Goal: Task Accomplishment & Management: Complete application form

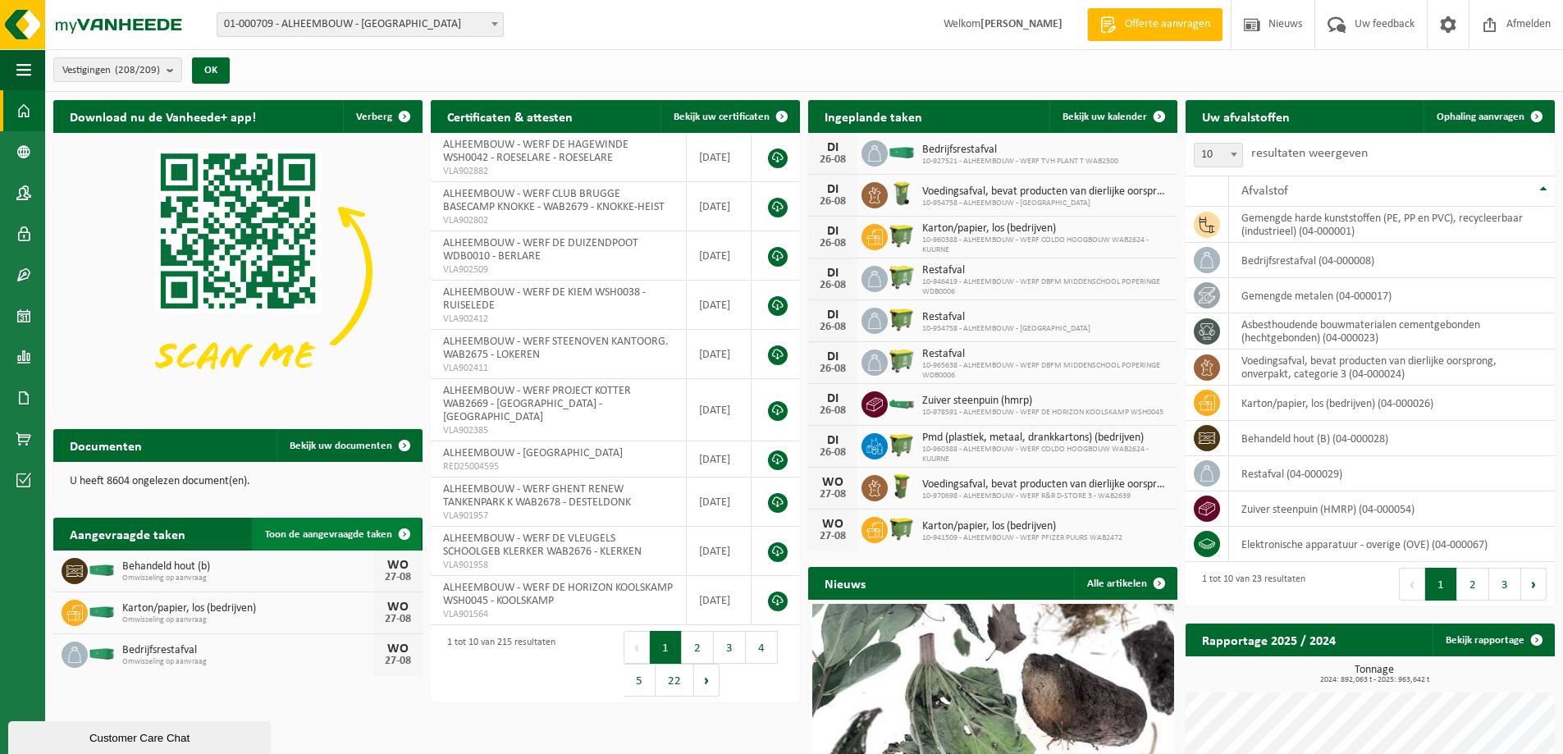
click at [341, 536] on span "Toon de aangevraagde taken" at bounding box center [328, 534] width 127 height 11
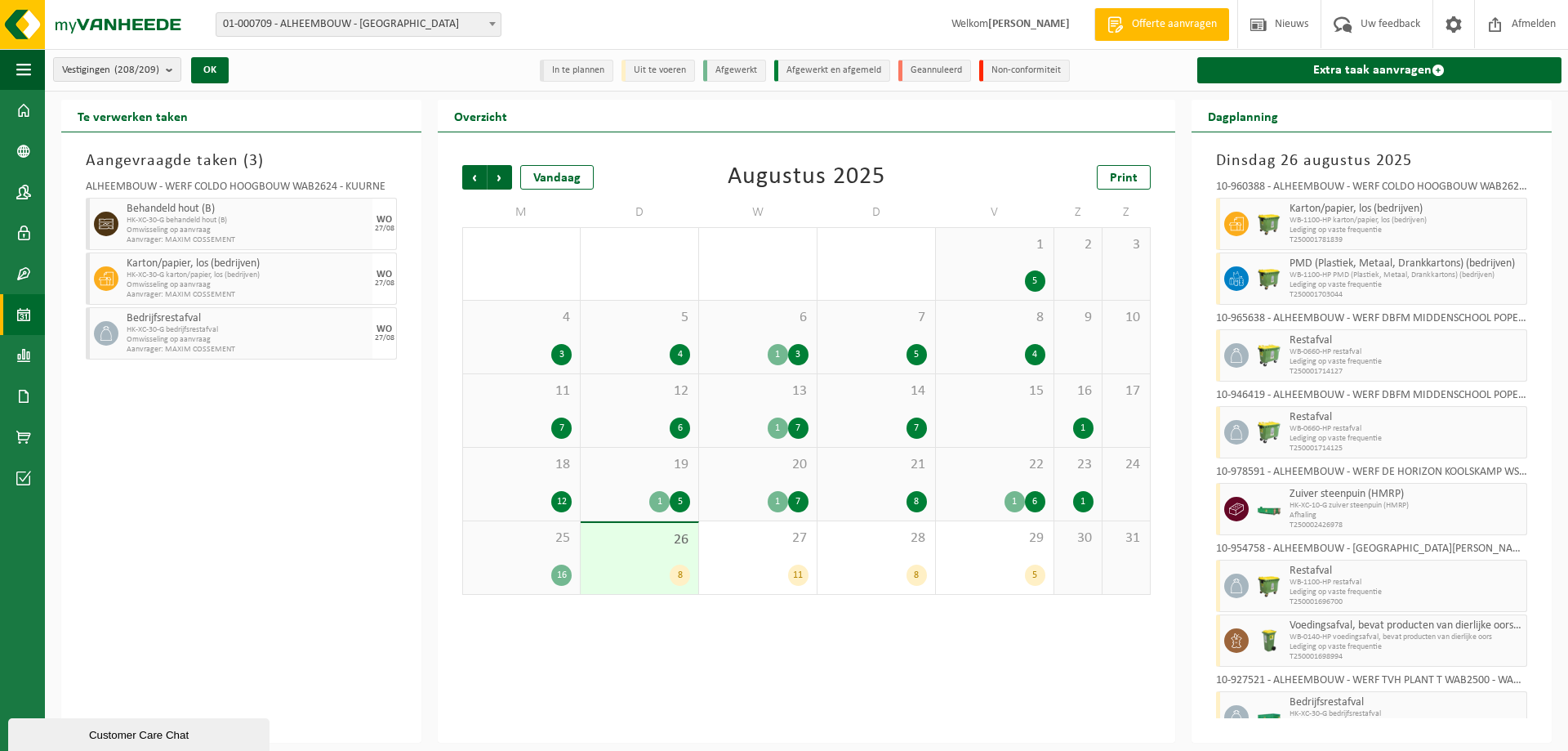
scroll to position [28, 0]
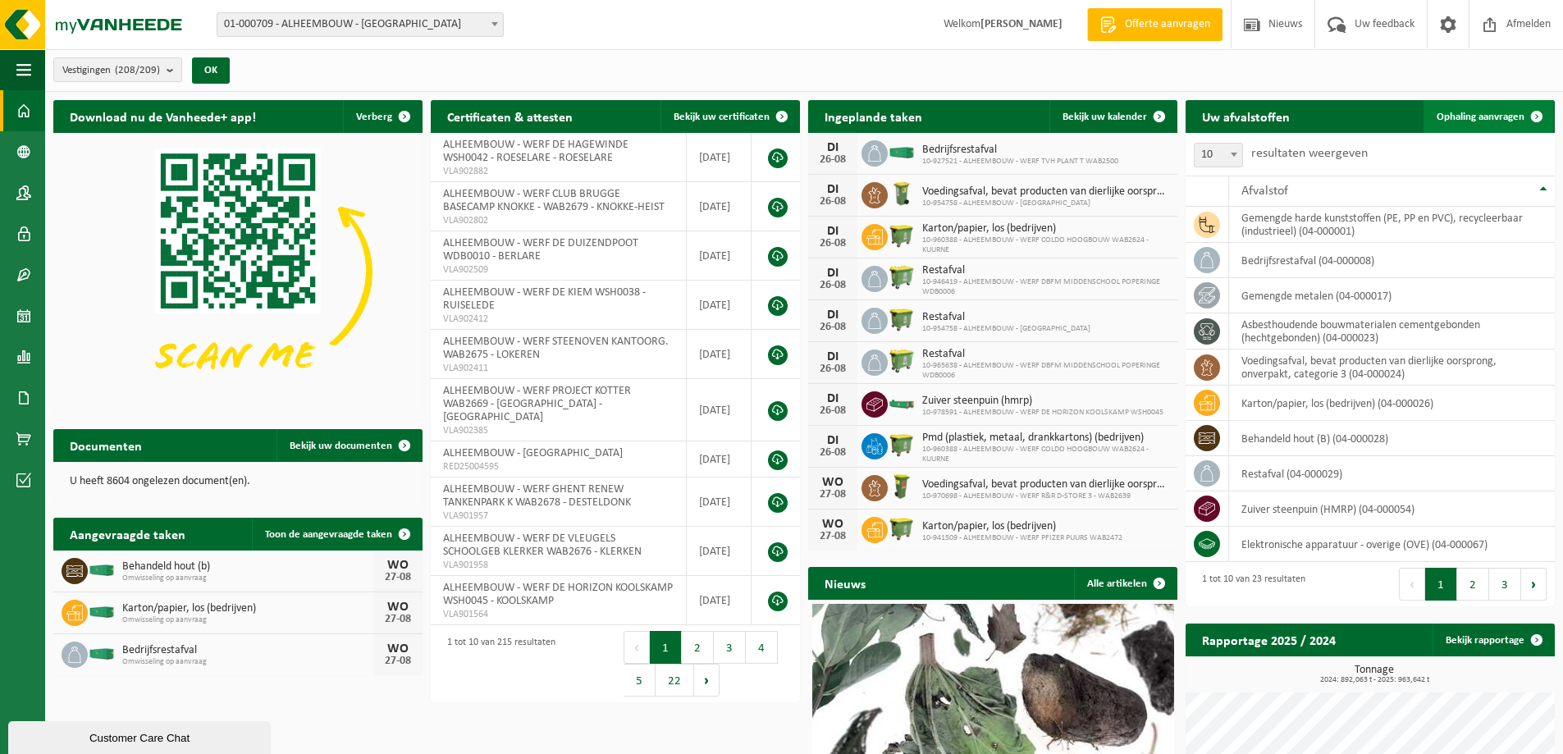
click at [1494, 115] on span "Ophaling aanvragen" at bounding box center [1480, 117] width 88 height 11
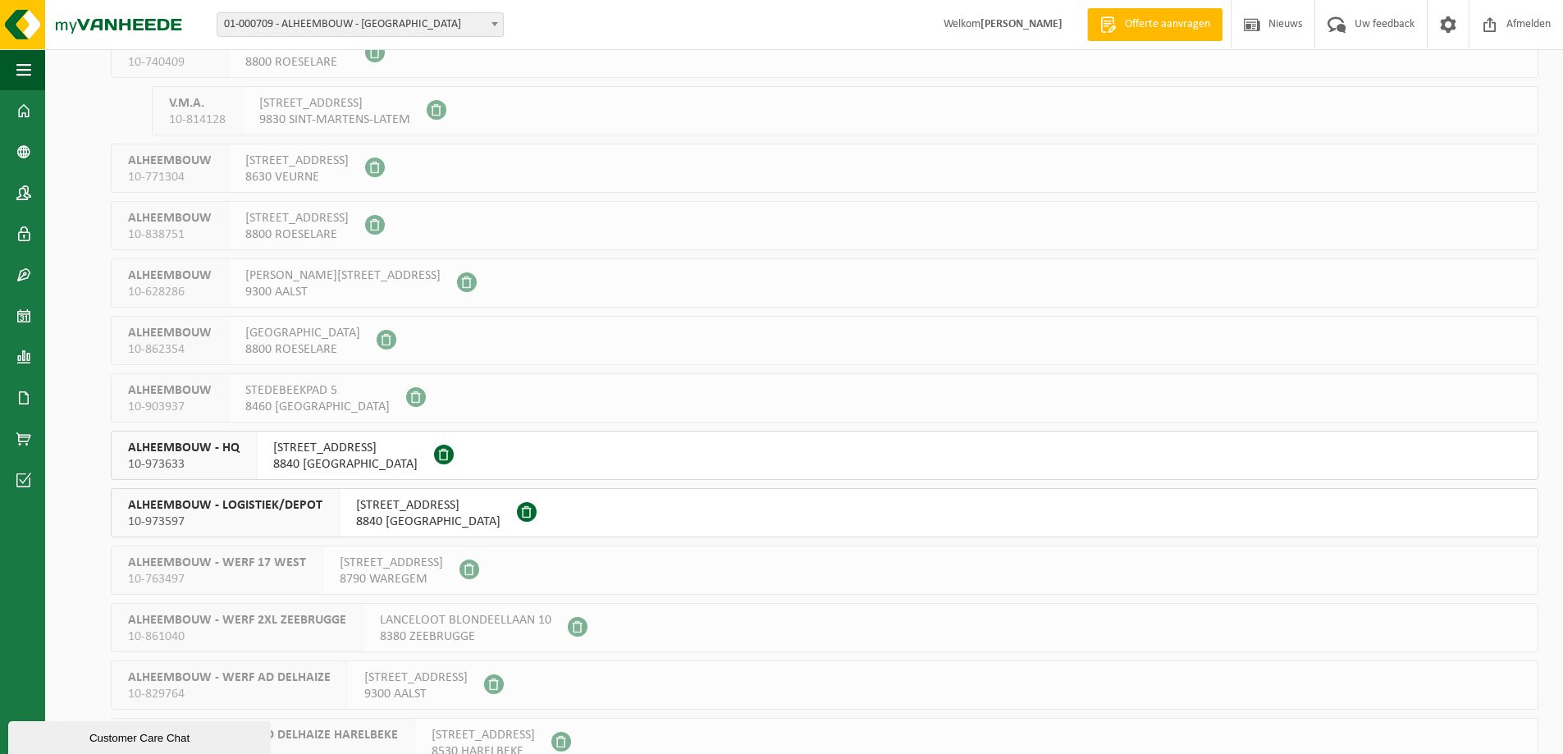
scroll to position [328, 0]
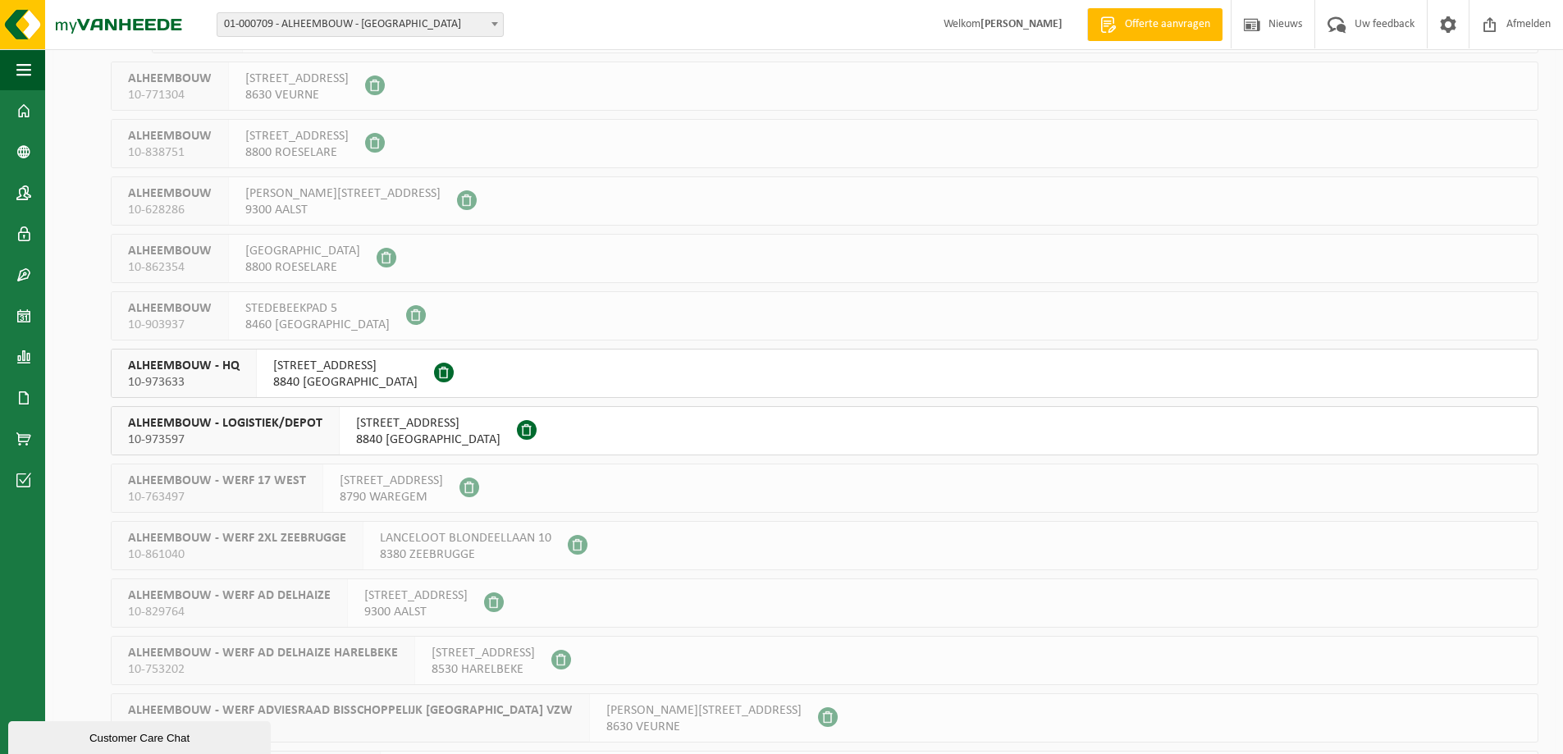
click at [566, 427] on button "ALHEEMBOUW - LOGISTIEK/DEPOT 10-973597 ROESELARESTRAAT 205 8840 OOSTNIEUWKERKE" at bounding box center [824, 430] width 1427 height 49
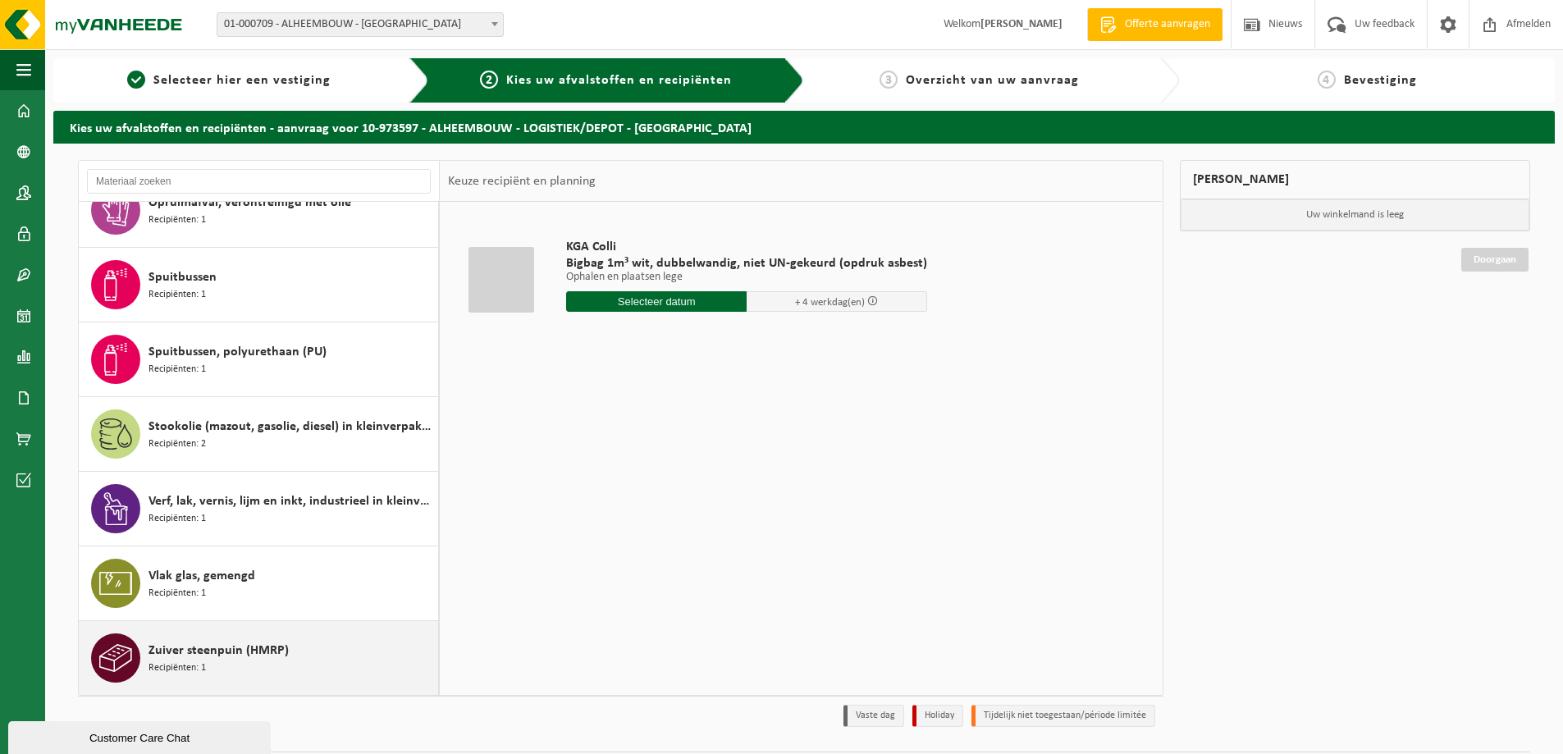
scroll to position [48, 0]
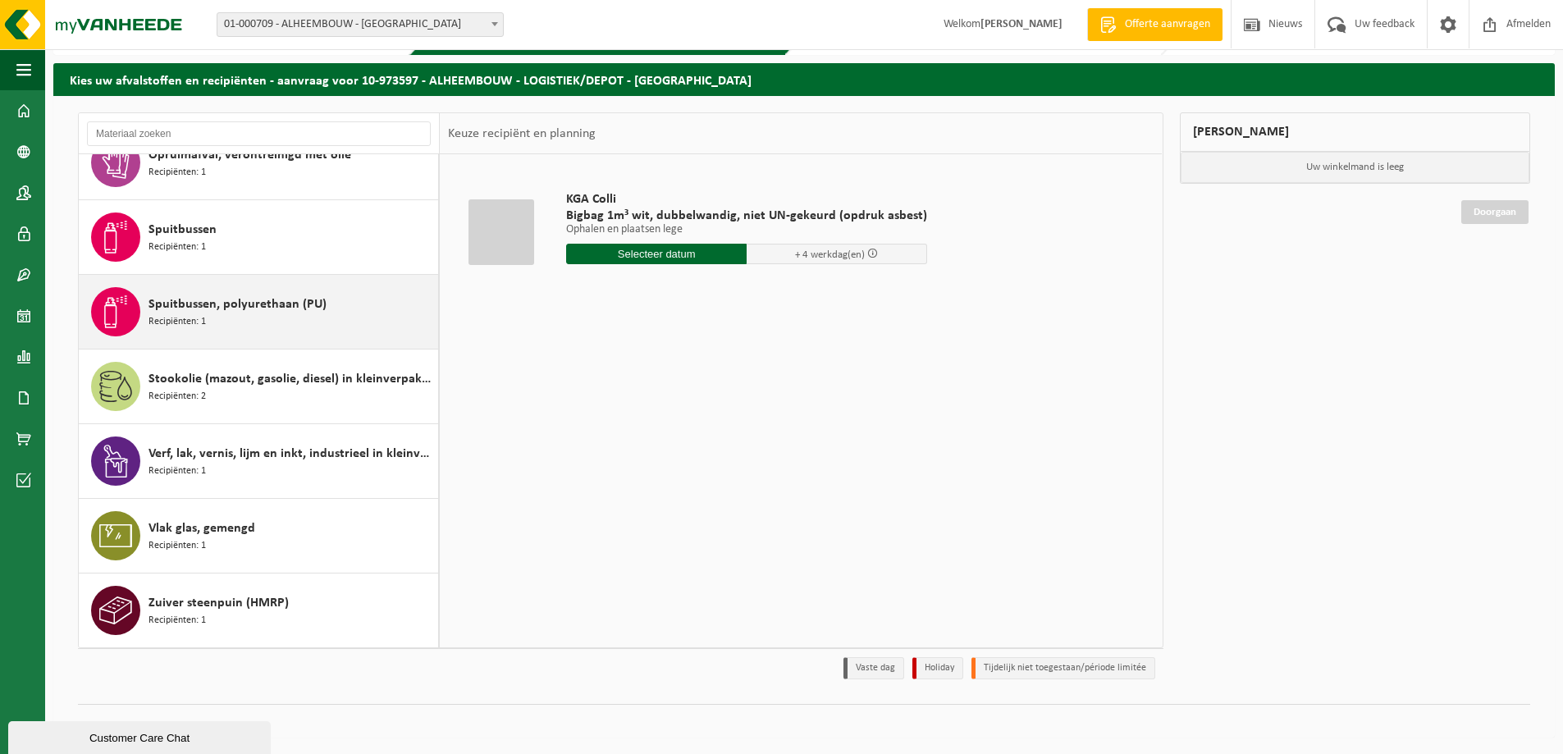
click at [293, 318] on div "Spuitbussen, polyurethaan (PU) Recipiënten: 1" at bounding box center [290, 311] width 285 height 49
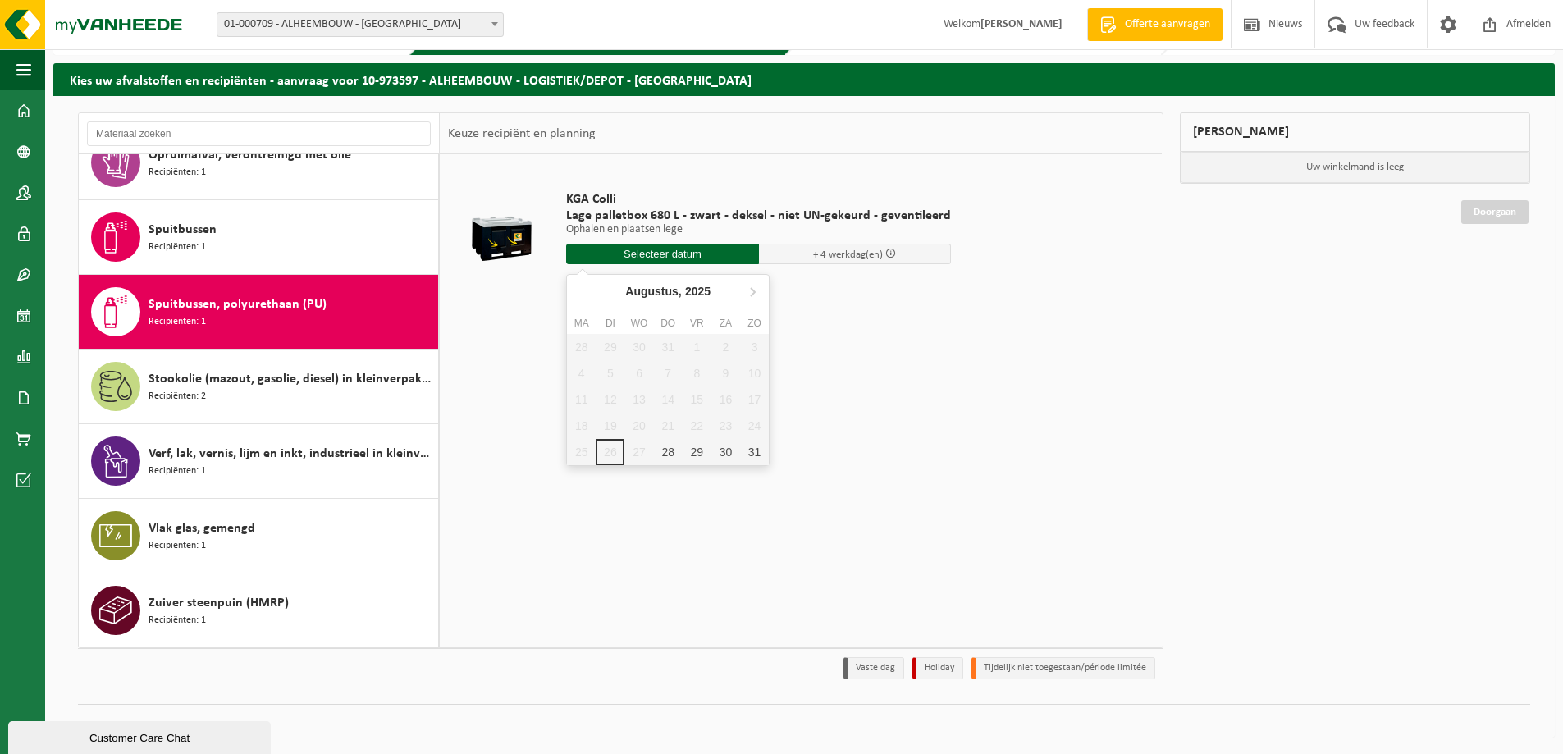
click at [609, 251] on input "text" at bounding box center [662, 254] width 193 height 21
click at [664, 454] on div "28" at bounding box center [668, 452] width 29 height 26
type input "Van 2025-08-28"
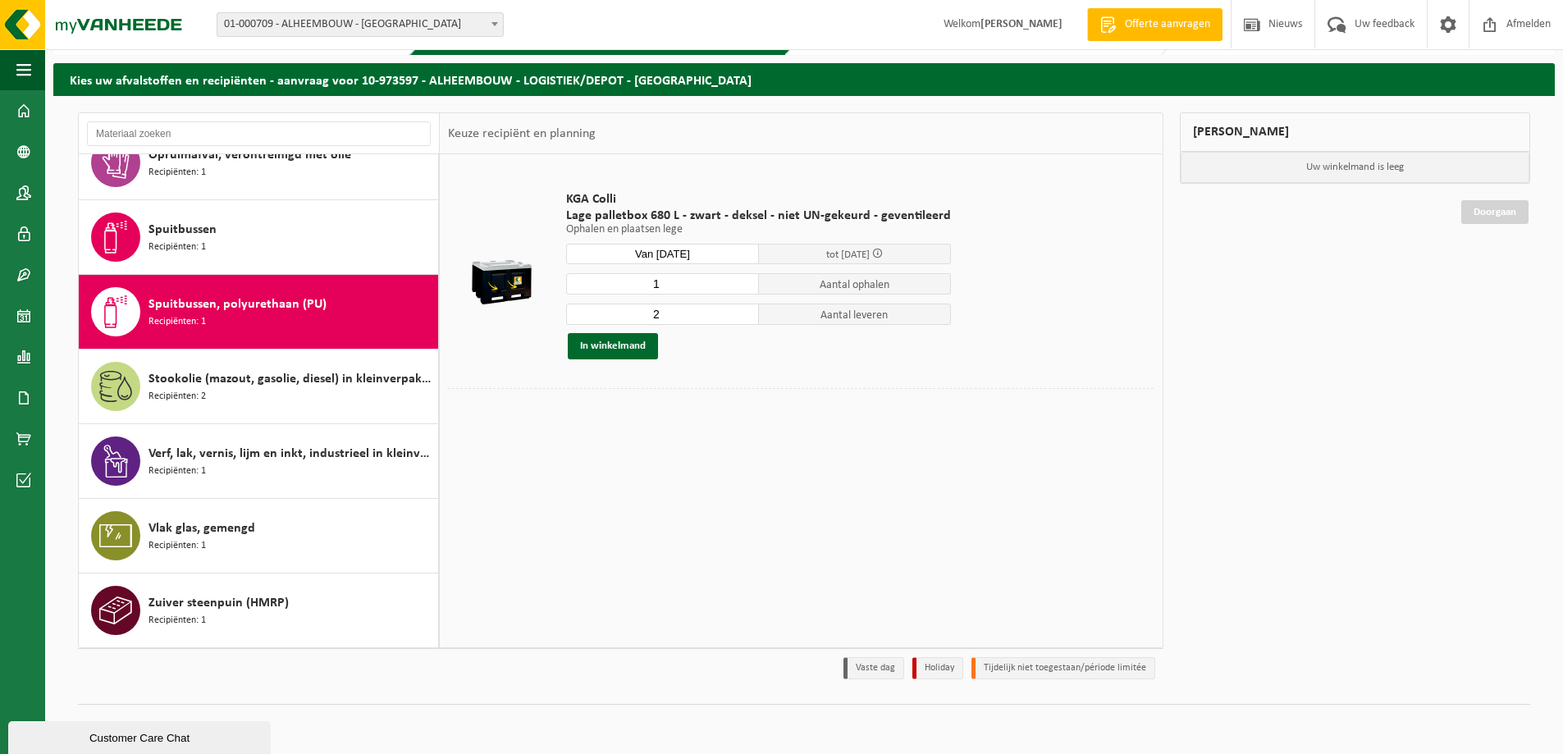
type input "1"
click at [738, 289] on input "1" at bounding box center [662, 283] width 193 height 21
type input "1"
click at [742, 320] on input "1" at bounding box center [662, 314] width 193 height 21
click at [606, 345] on button "In winkelmand" at bounding box center [613, 346] width 90 height 26
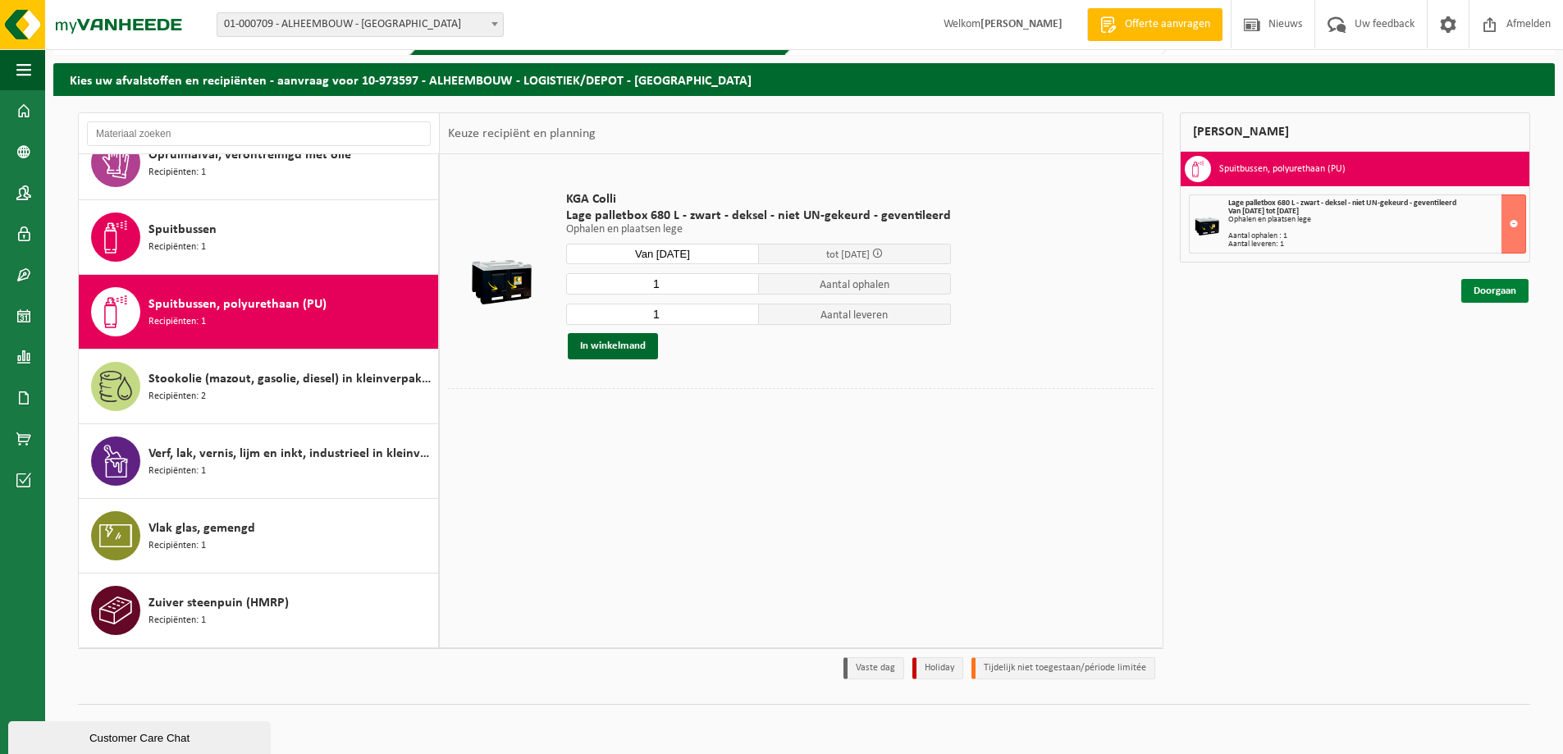
click at [1495, 288] on link "Doorgaan" at bounding box center [1494, 291] width 67 height 24
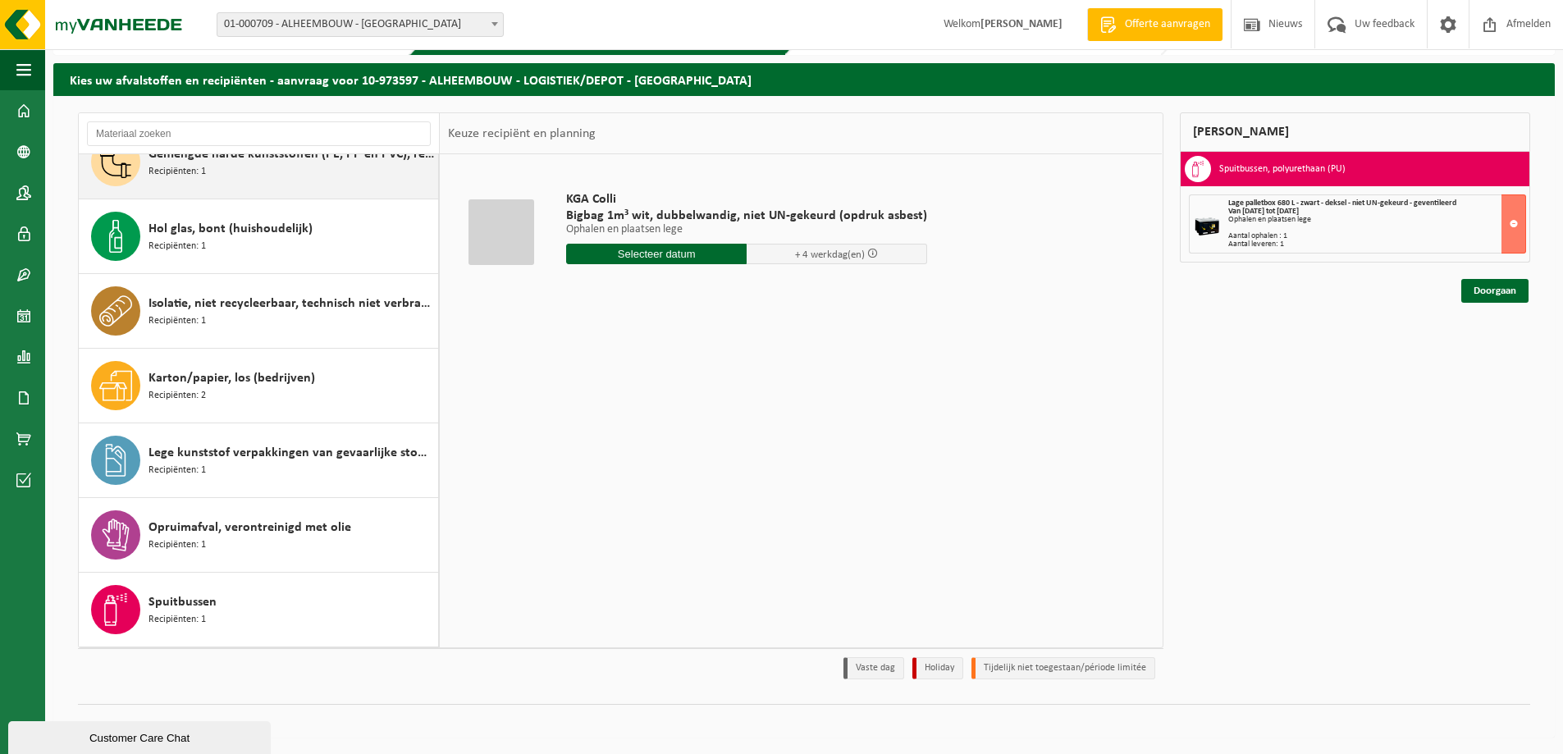
scroll to position [492, 0]
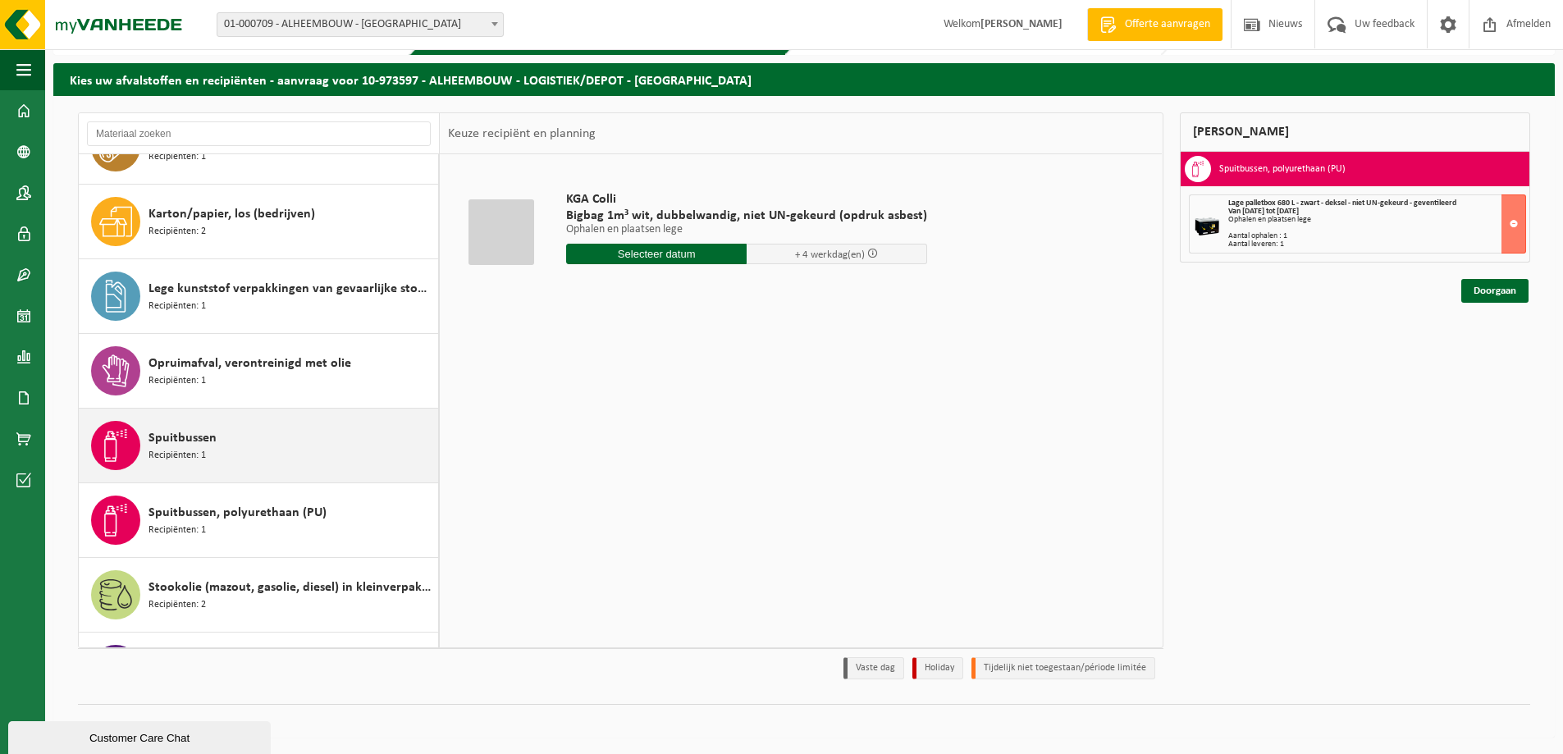
click at [261, 452] on div "Spuitbussen Recipiënten: 1" at bounding box center [290, 445] width 285 height 49
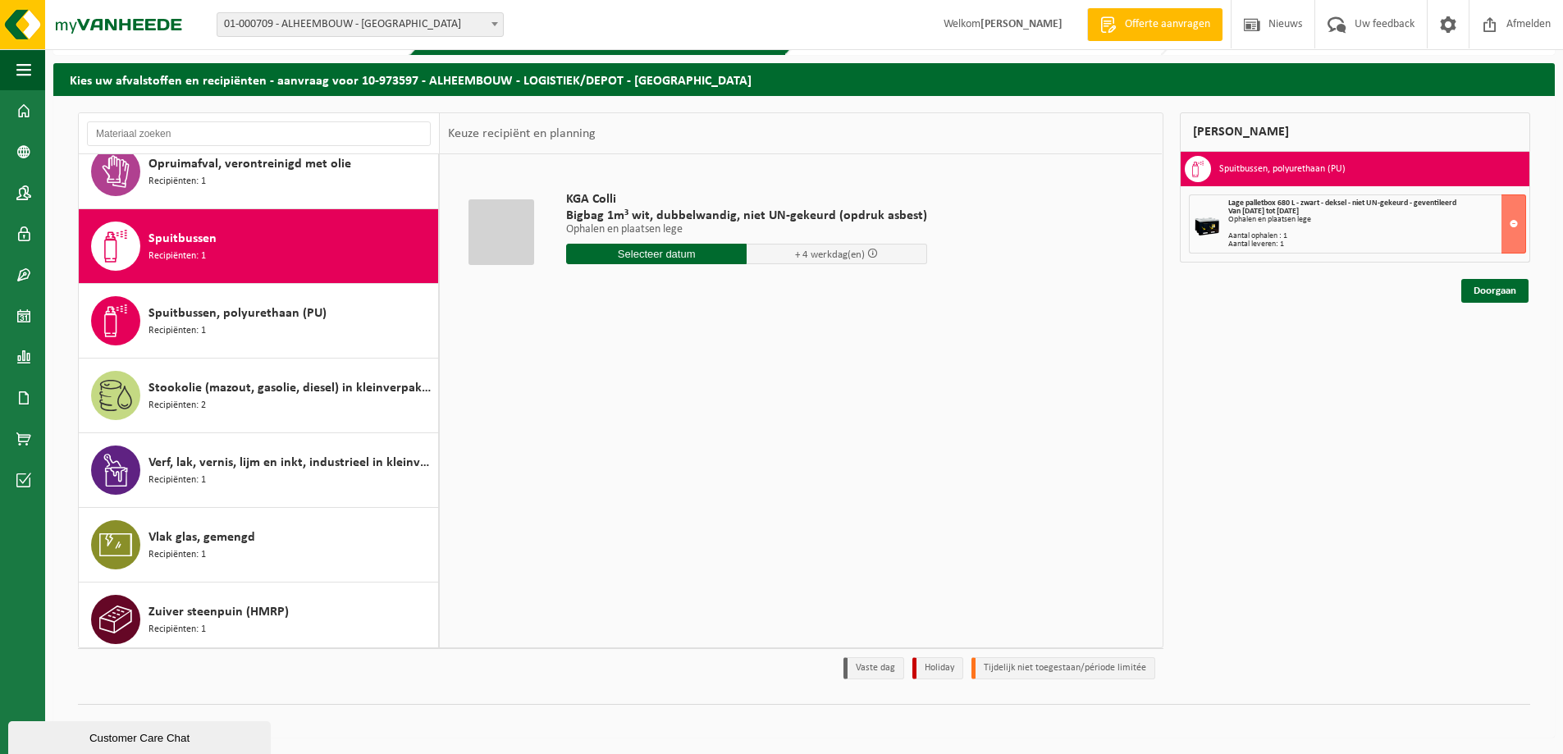
scroll to position [701, 0]
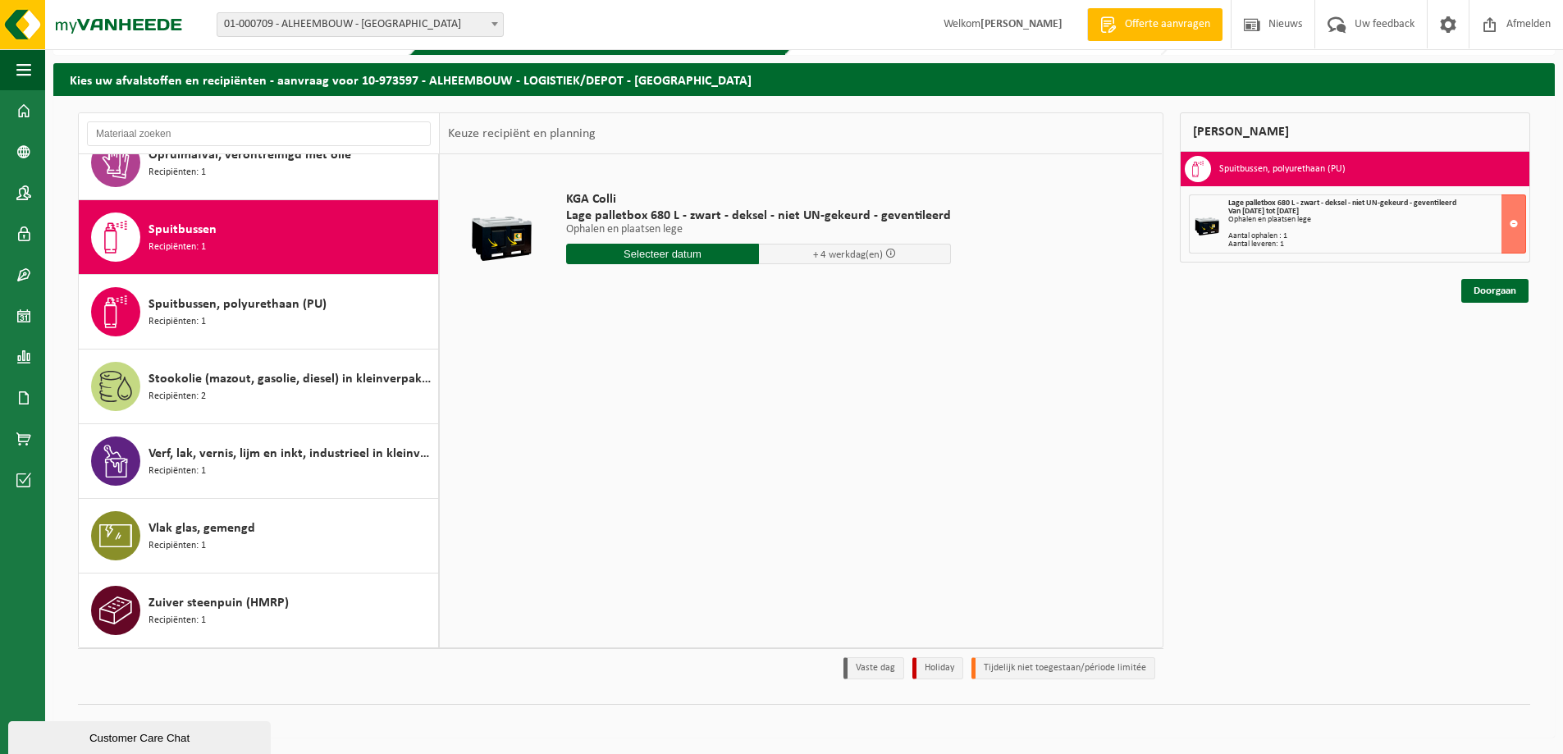
click at [686, 259] on input "text" at bounding box center [662, 254] width 193 height 21
click at [674, 450] on div "28" at bounding box center [668, 452] width 29 height 26
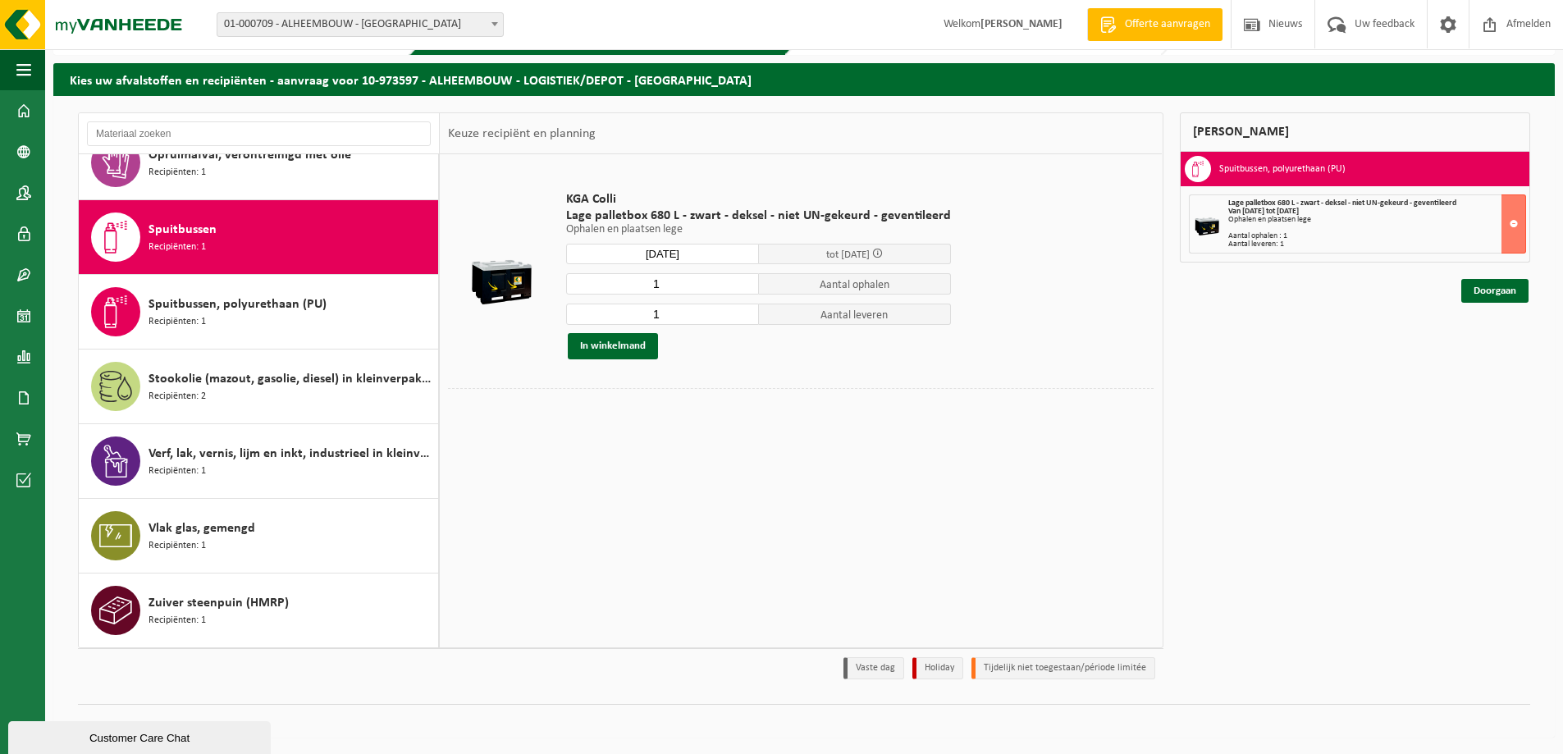
type input "Van 2025-08-28"
click at [625, 349] on button "In winkelmand" at bounding box center [613, 346] width 90 height 26
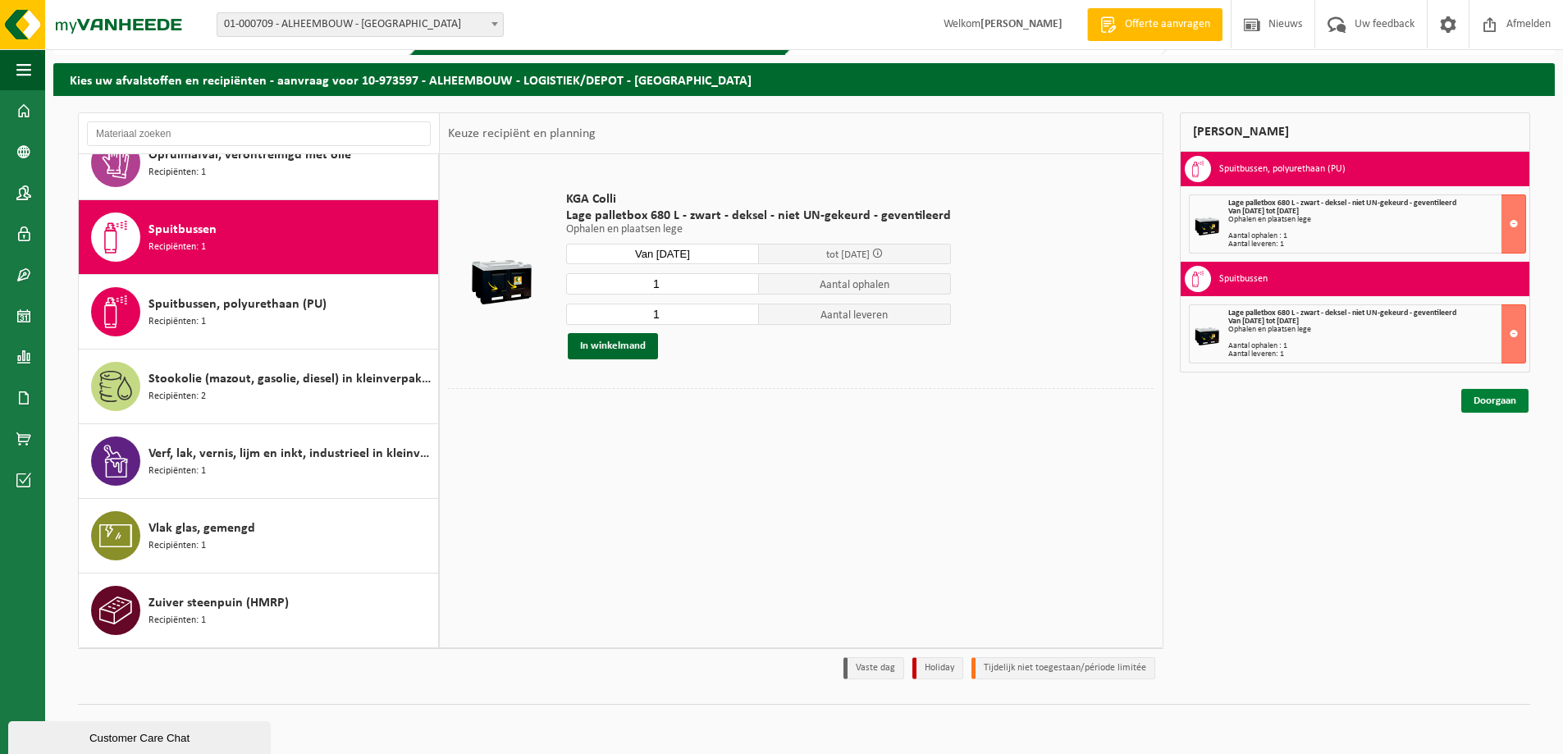
click at [1487, 402] on link "Doorgaan" at bounding box center [1494, 401] width 67 height 24
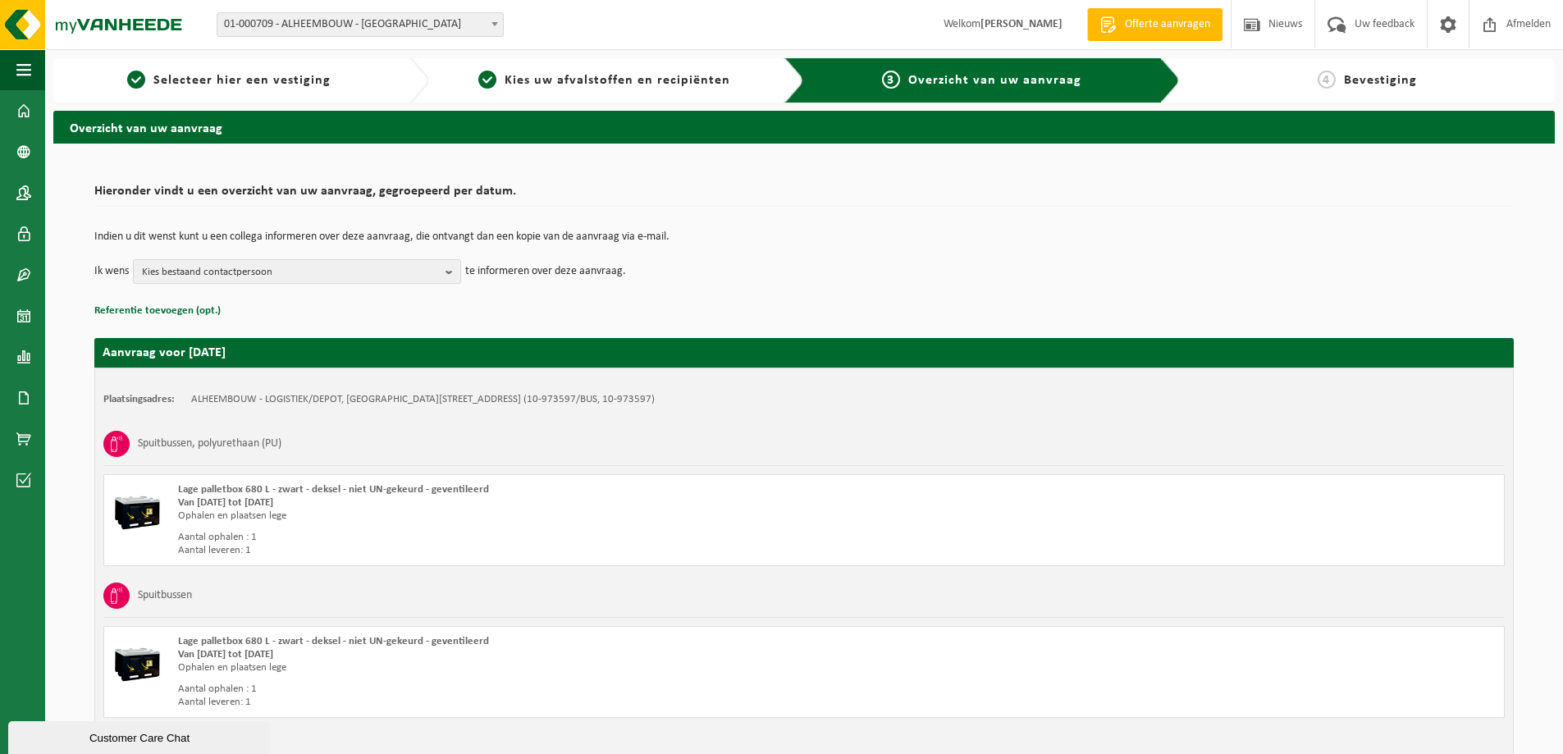
scroll to position [115, 0]
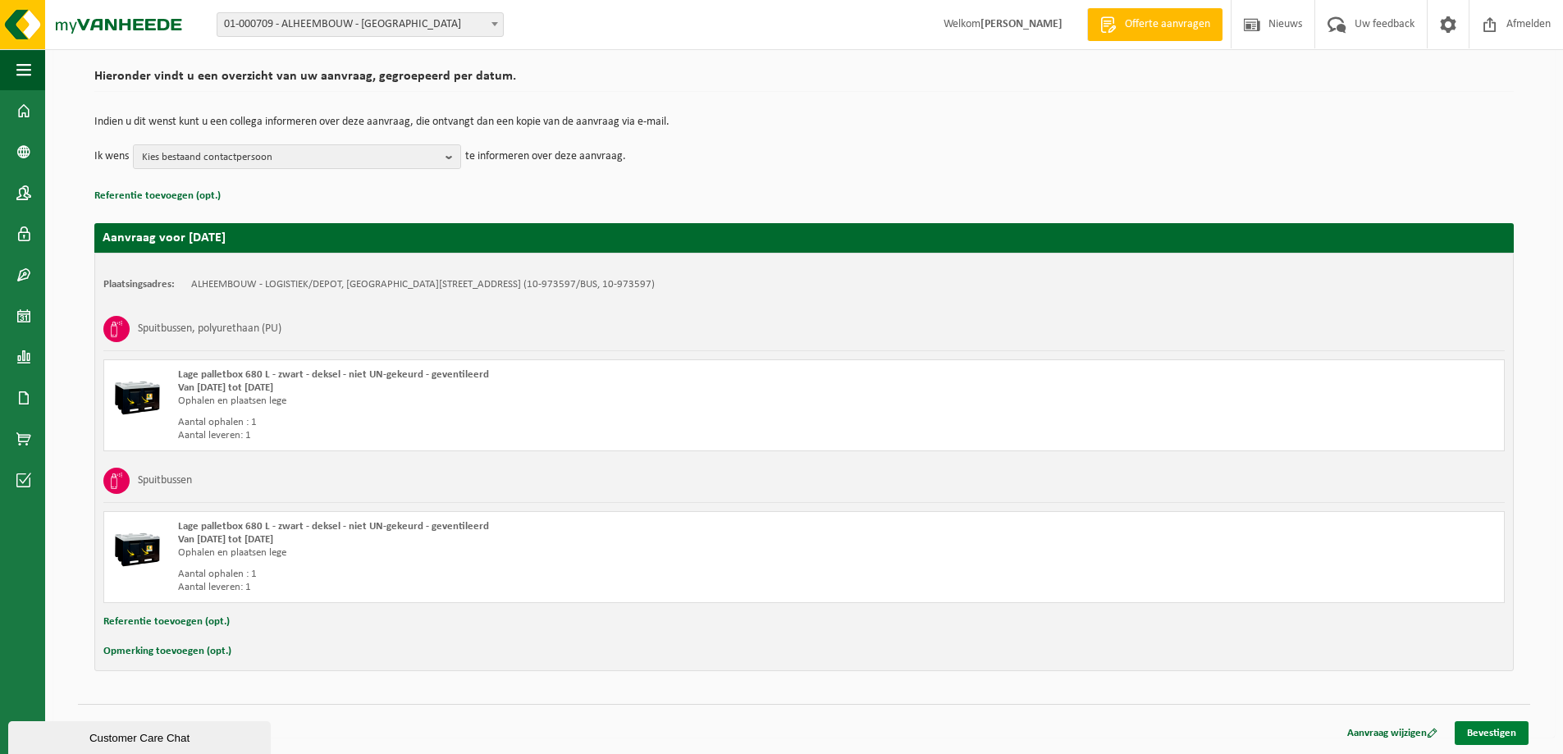
drag, startPoint x: 1482, startPoint y: 739, endPoint x: 1478, endPoint y: 730, distance: 9.6
click at [1482, 738] on link "Bevestigen" at bounding box center [1492, 733] width 74 height 24
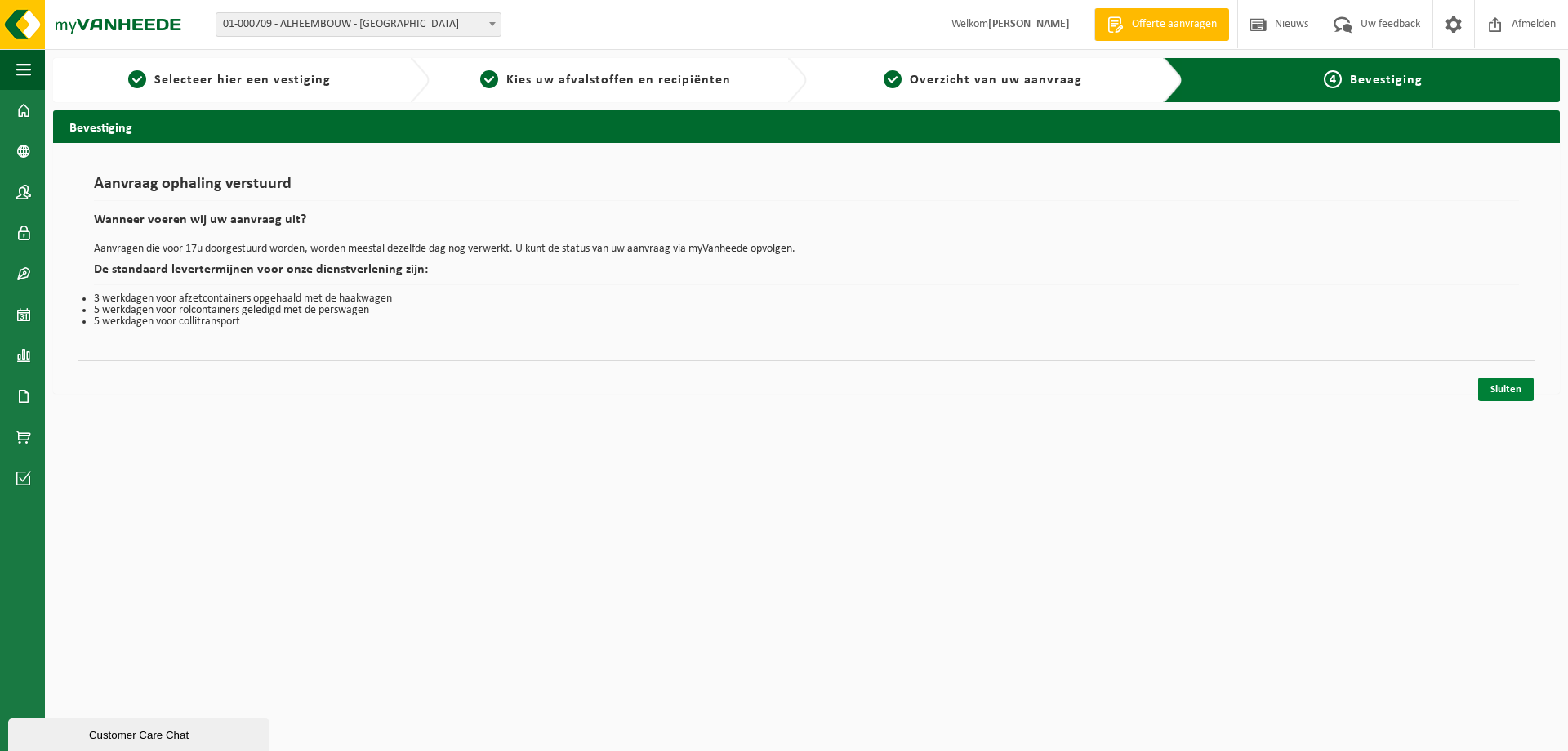
click at [1515, 396] on link "Sluiten" at bounding box center [1506, 389] width 56 height 24
